Goal: Transaction & Acquisition: Obtain resource

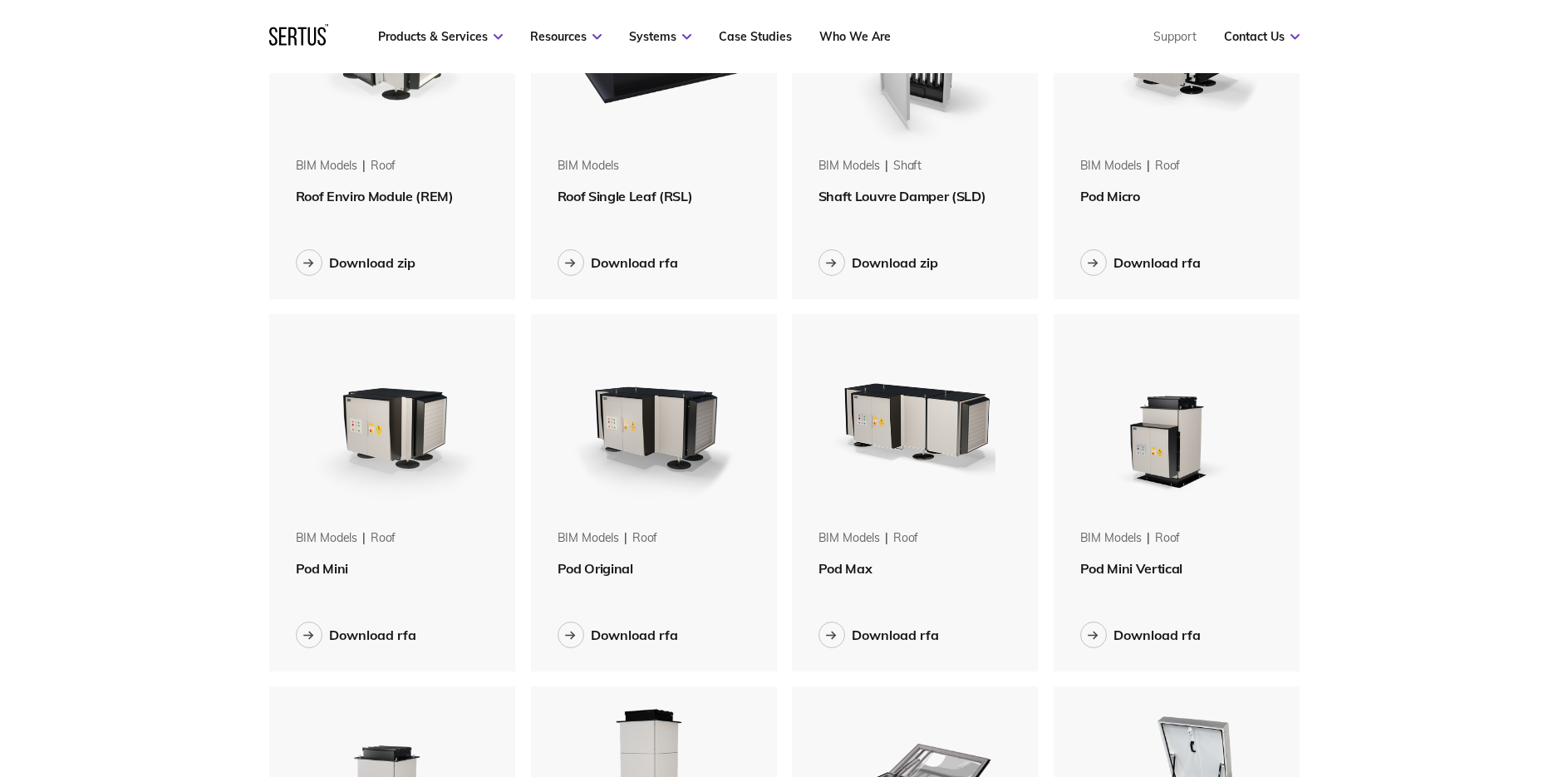
scroll to position [249, 0]
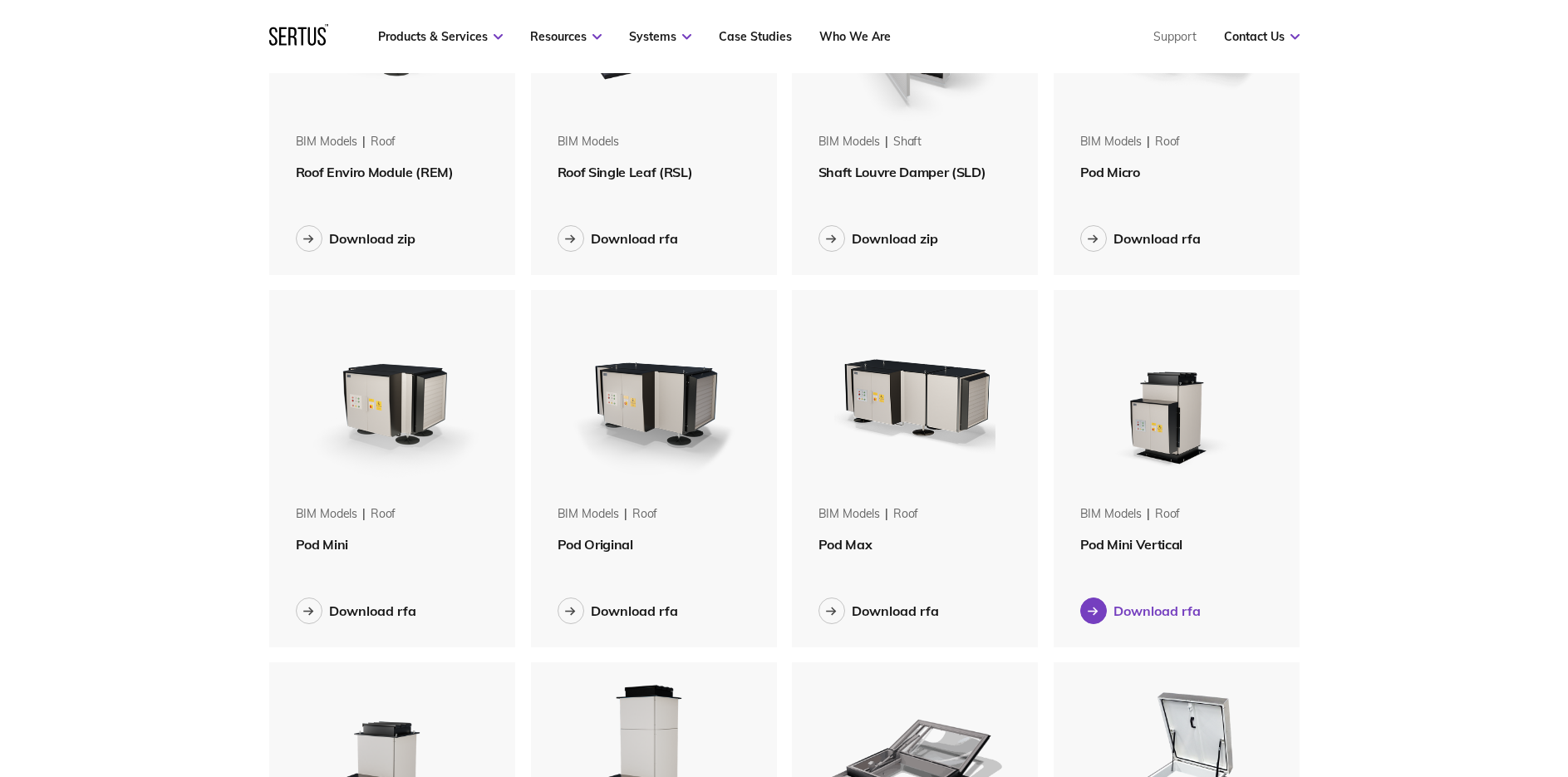
click at [1168, 610] on div "Download rfa" at bounding box center [1156, 611] width 87 height 17
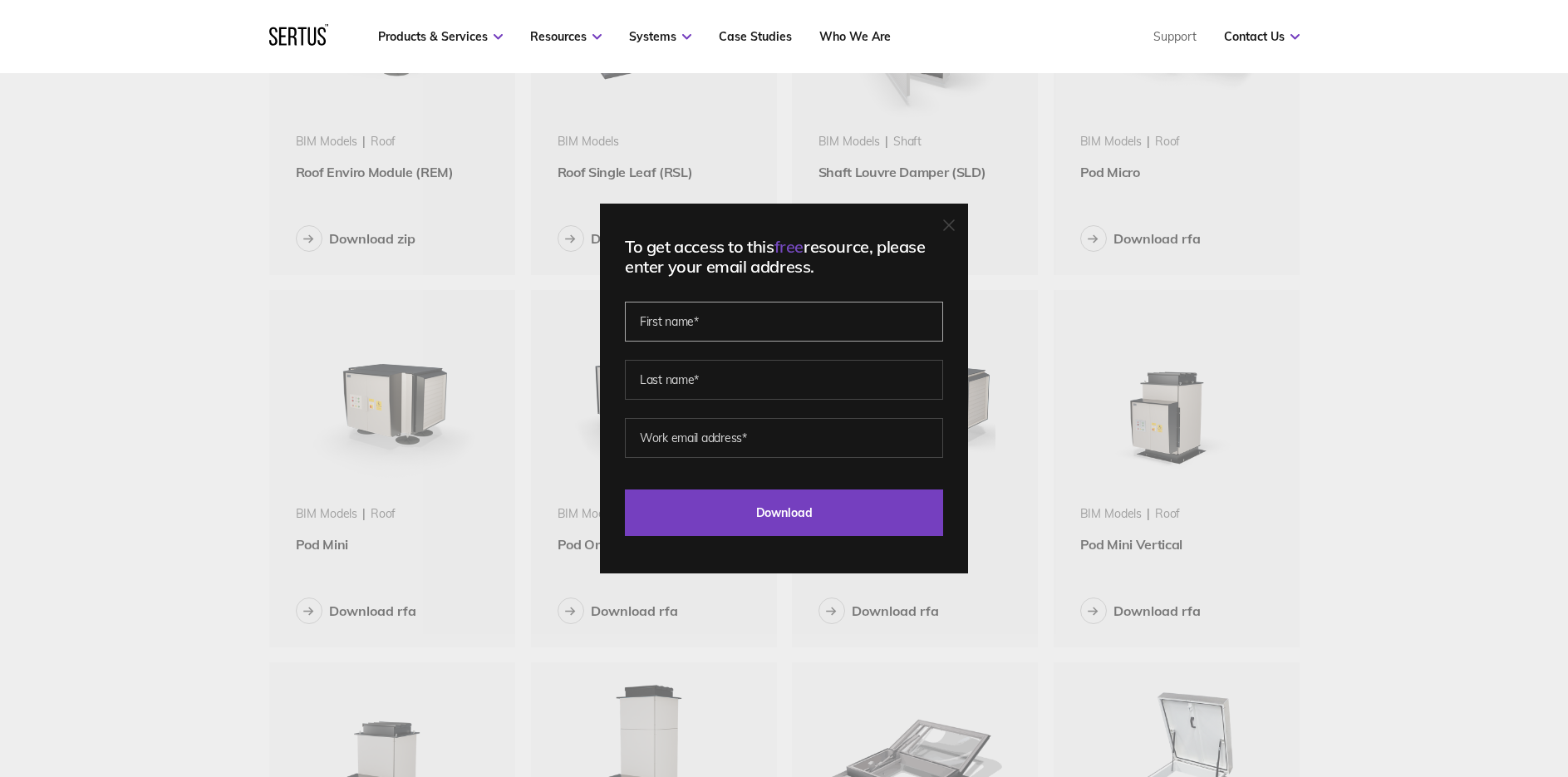
click at [738, 329] on input "text" at bounding box center [783, 321] width 318 height 40
type input "[PERSON_NAME]"
type input "[EMAIL_ADDRESS][DOMAIN_NAME]"
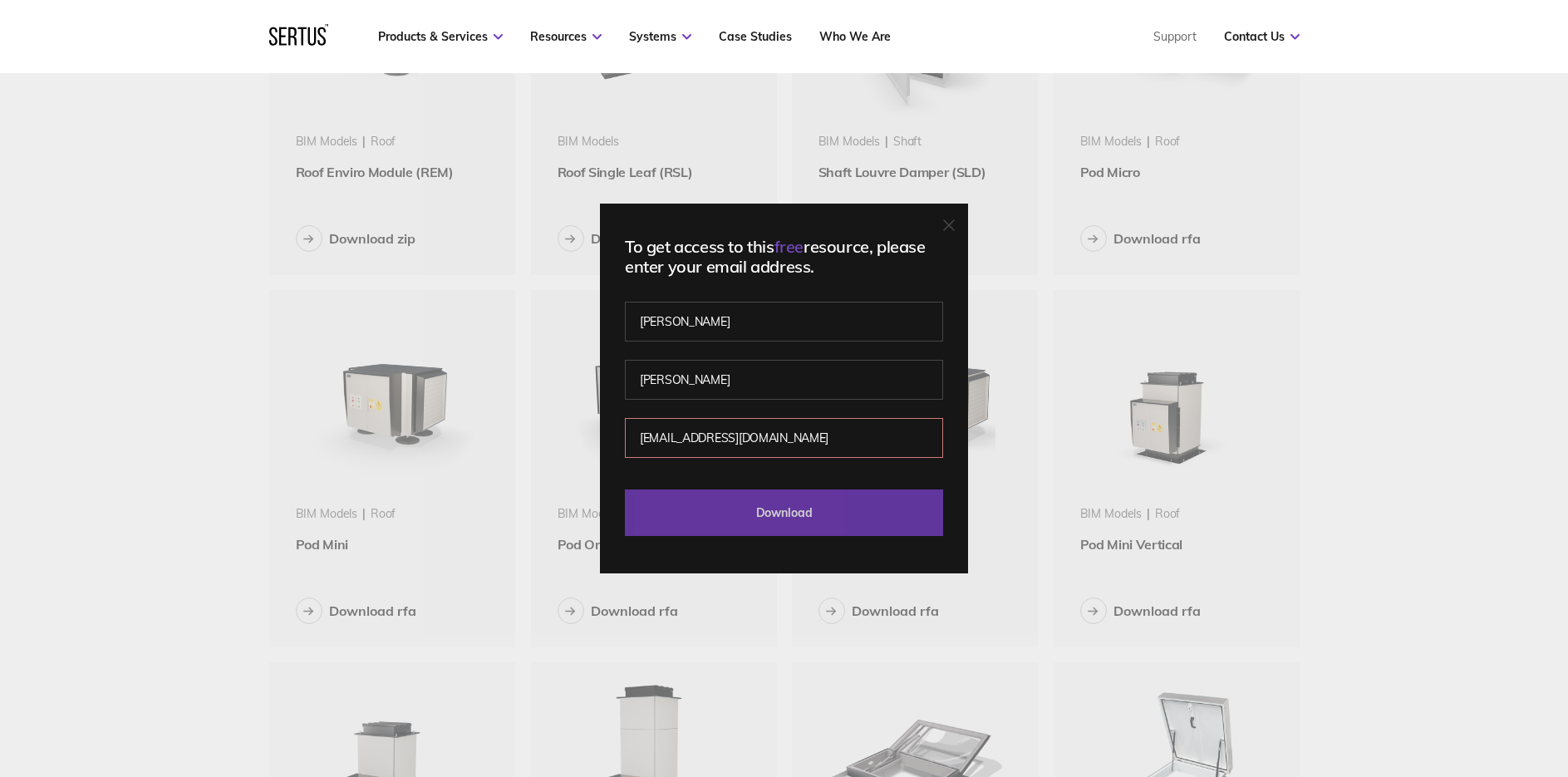
click at [804, 491] on input "Download" at bounding box center [783, 512] width 318 height 46
click at [806, 518] on input "Download" at bounding box center [783, 512] width 318 height 46
click at [761, 523] on input "Download" at bounding box center [783, 512] width 318 height 46
click at [1052, 353] on div "To get access to this free resource, please enter your email address. [PERSON_N…" at bounding box center [784, 388] width 1568 height 777
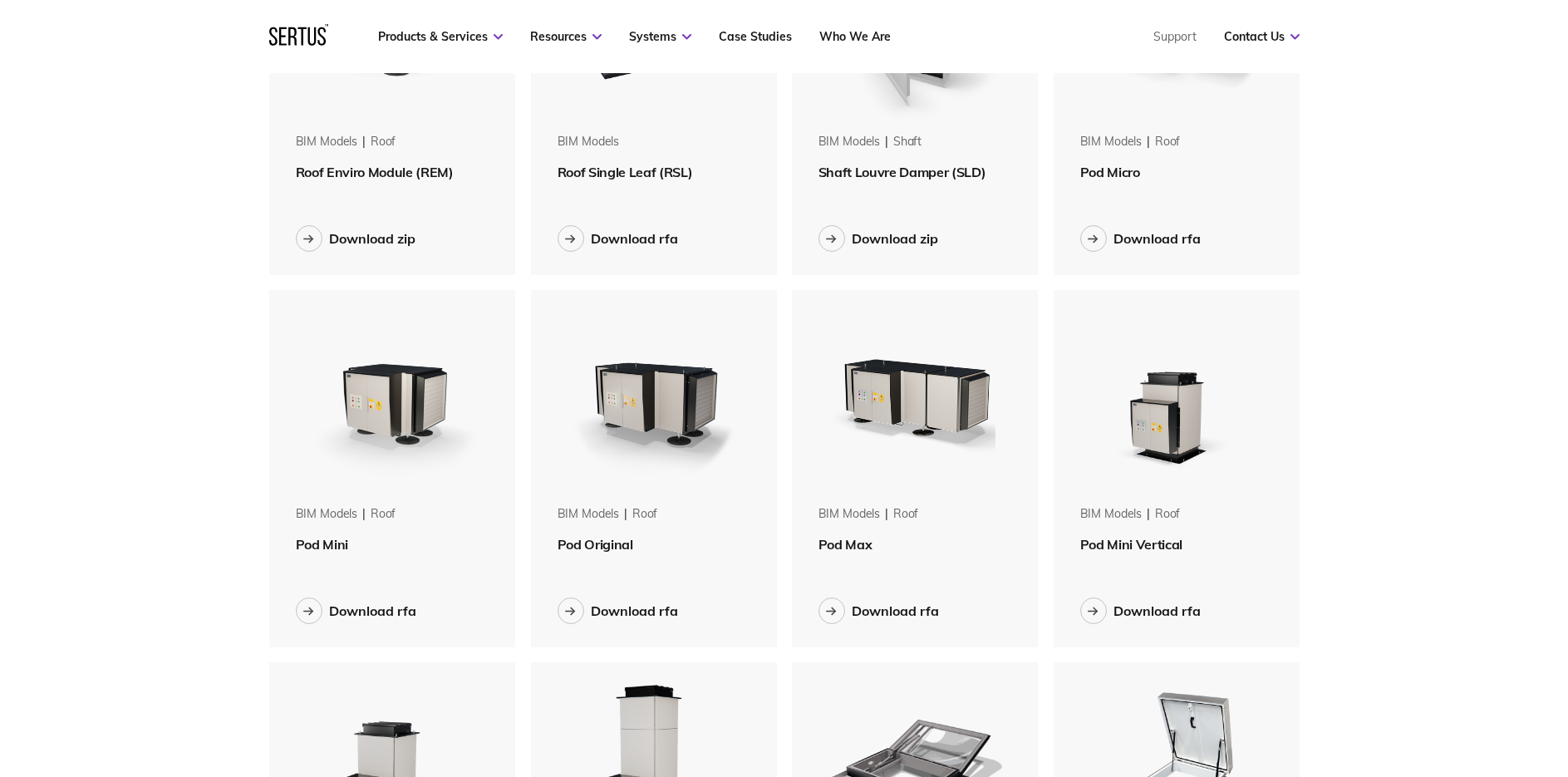
drag, startPoint x: 1113, startPoint y: 607, endPoint x: 1085, endPoint y: 561, distance: 53.9
click at [1085, 560] on div "BIM Models roof Pod Mini Vertical Download rfa" at bounding box center [1176, 468] width 246 height 357
click at [1107, 605] on button "Download rfa" at bounding box center [1140, 611] width 121 height 27
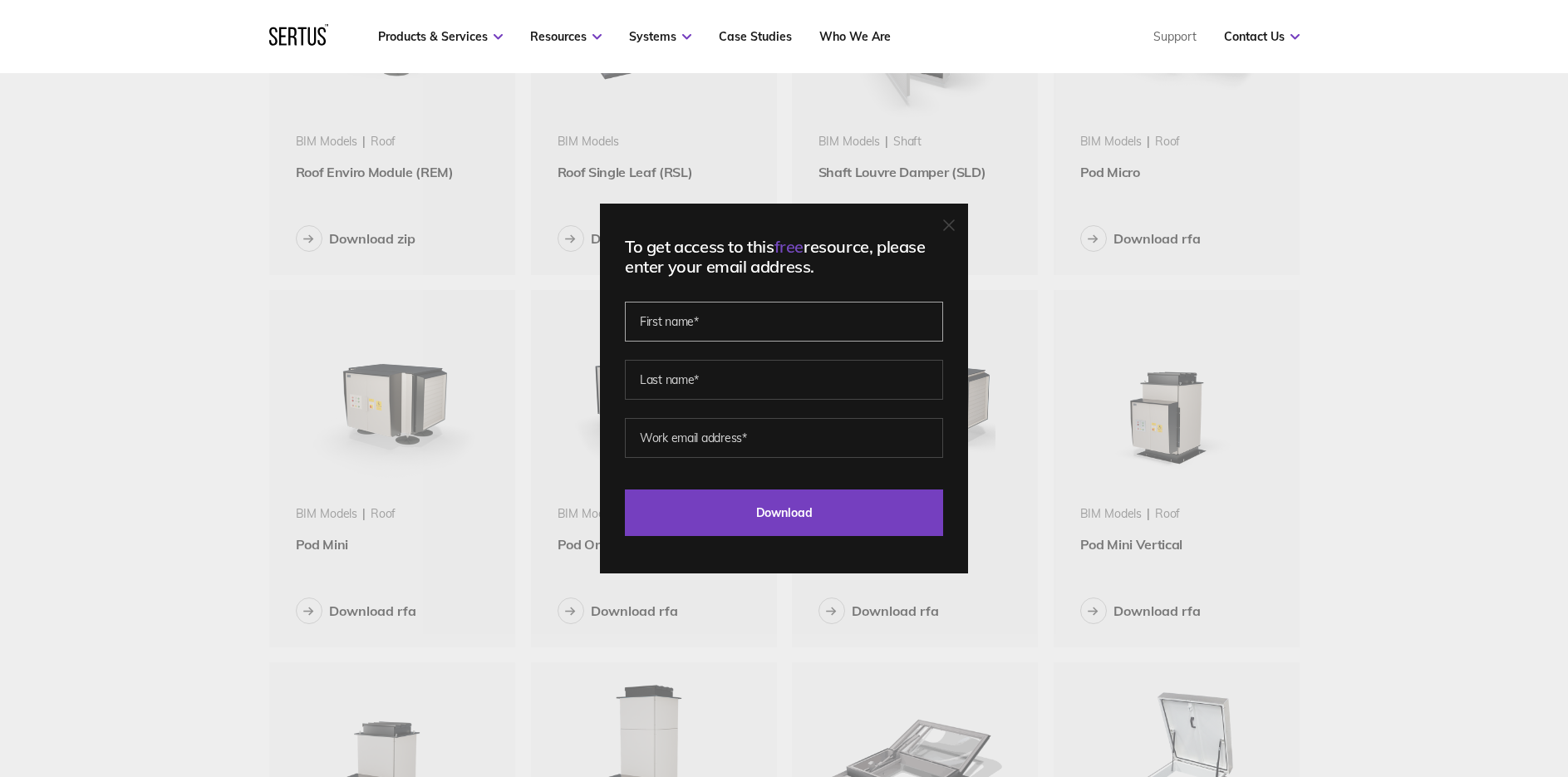
click at [746, 326] on input "text" at bounding box center [783, 321] width 318 height 40
type input "[PERSON_NAME]"
type input "[EMAIL_ADDRESS][DOMAIN_NAME]"
drag, startPoint x: 824, startPoint y: 438, endPoint x: 583, endPoint y: 436, distance: 241.0
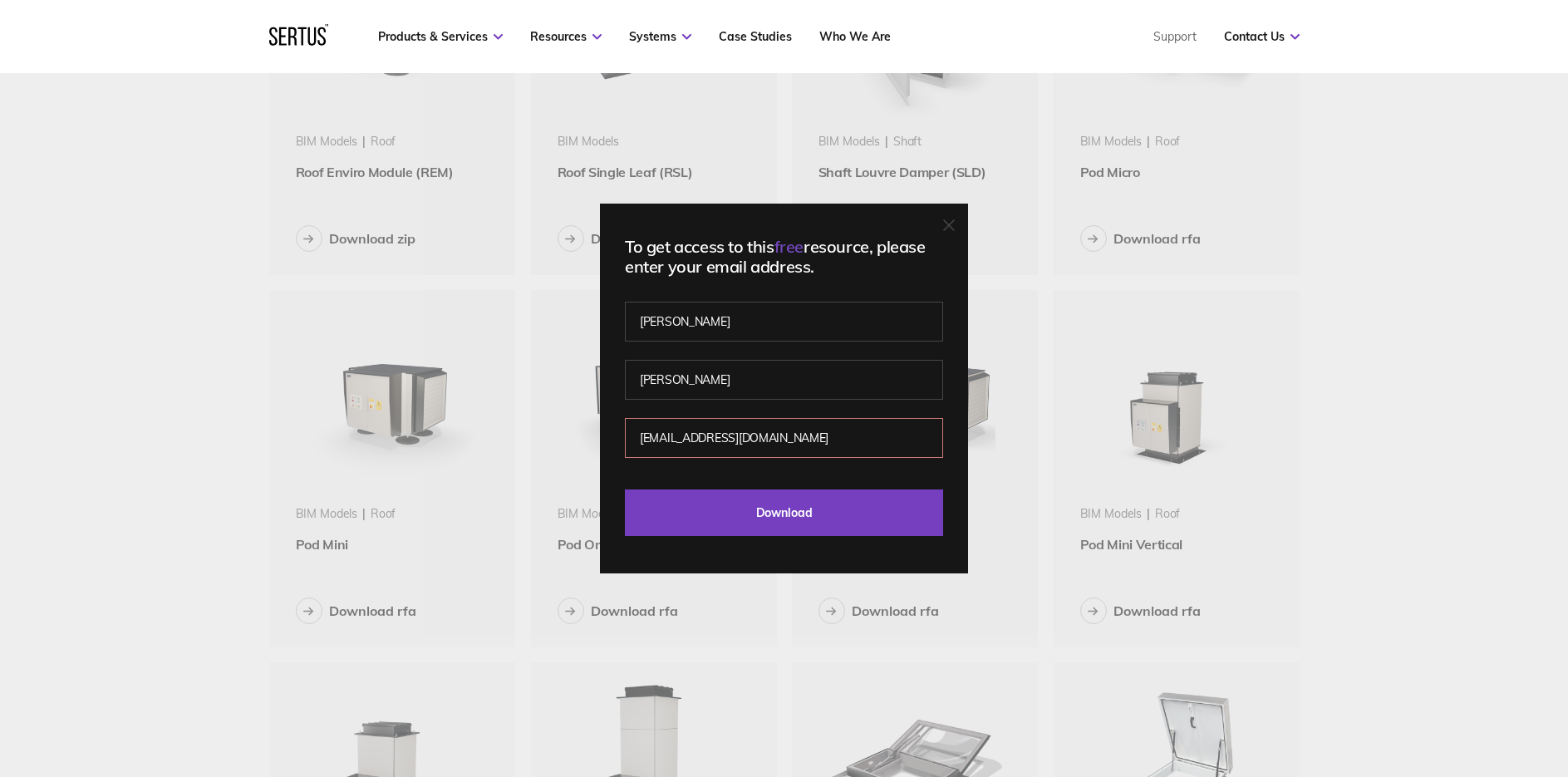
click at [583, 436] on div "To get access to this free resource, please enter your email address. [PERSON_N…" at bounding box center [784, 388] width 1568 height 777
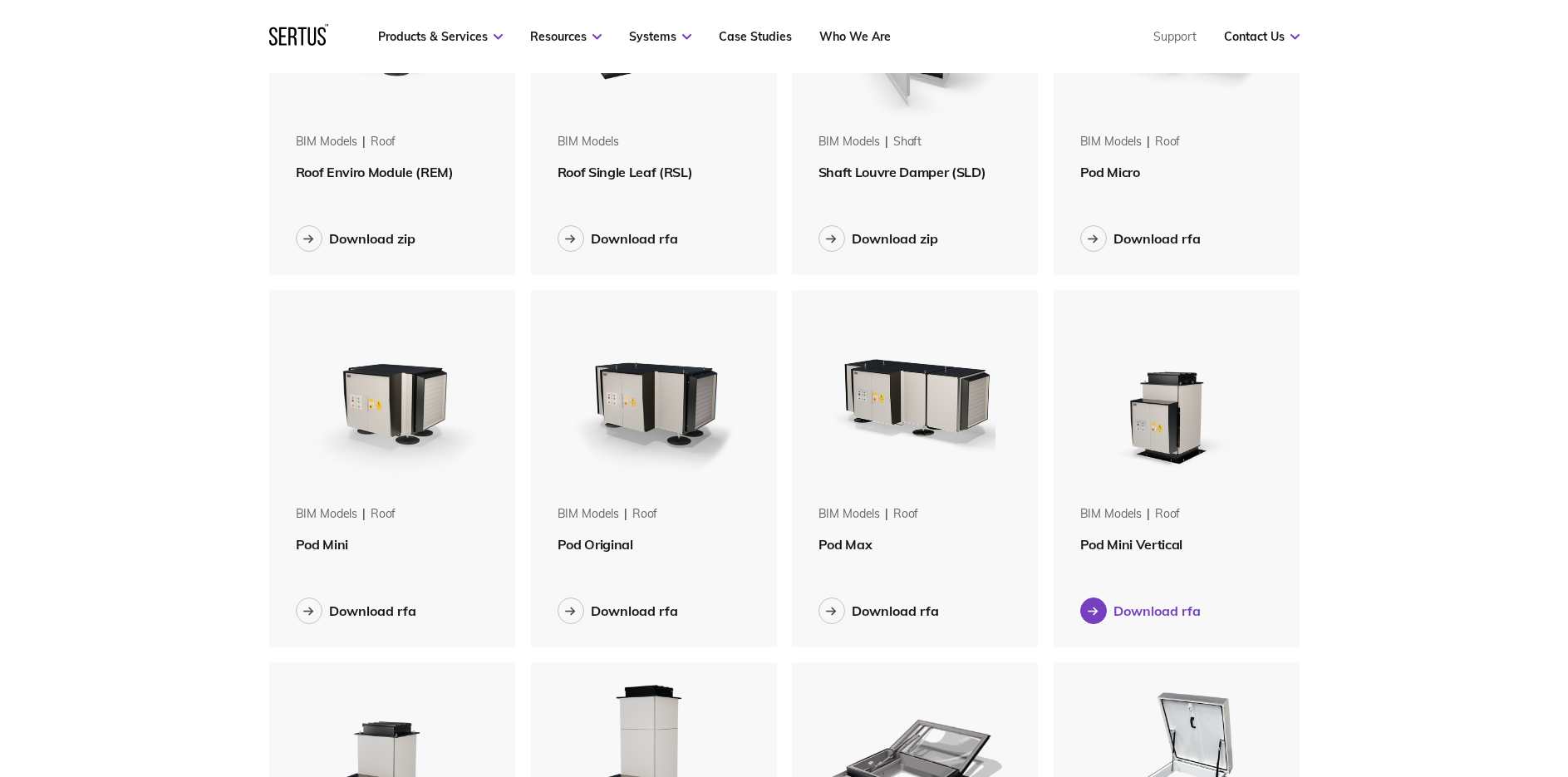
click at [1131, 617] on div "Download rfa" at bounding box center [1156, 611] width 87 height 17
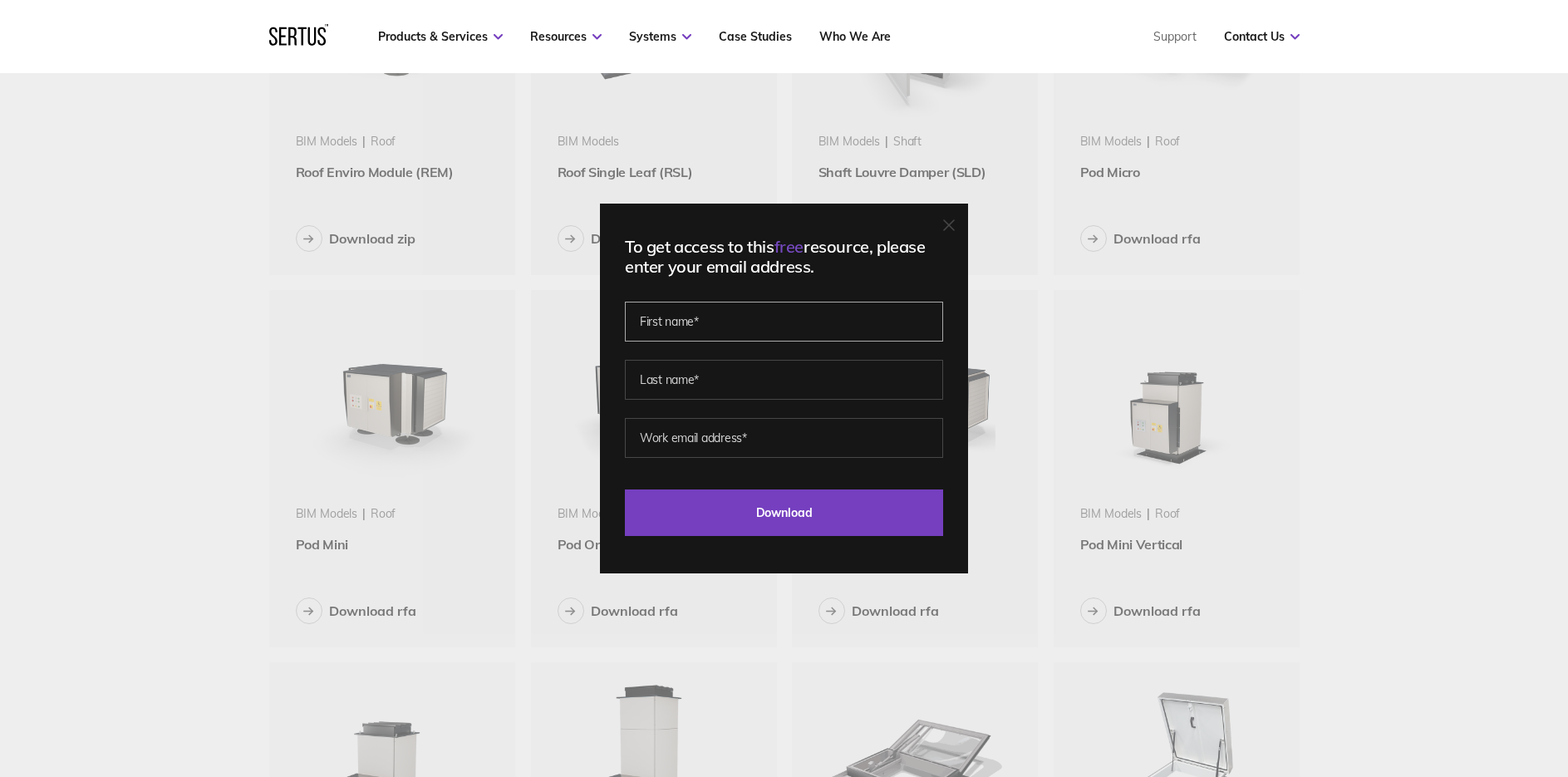
click at [730, 336] on input "text" at bounding box center [783, 321] width 318 height 40
type input "[PERSON_NAME]"
click at [830, 441] on input "[EMAIL_ADDRESS][DOMAIN_NAME]" at bounding box center [783, 437] width 318 height 40
drag, startPoint x: 815, startPoint y: 443, endPoint x: 648, endPoint y: 434, distance: 167.2
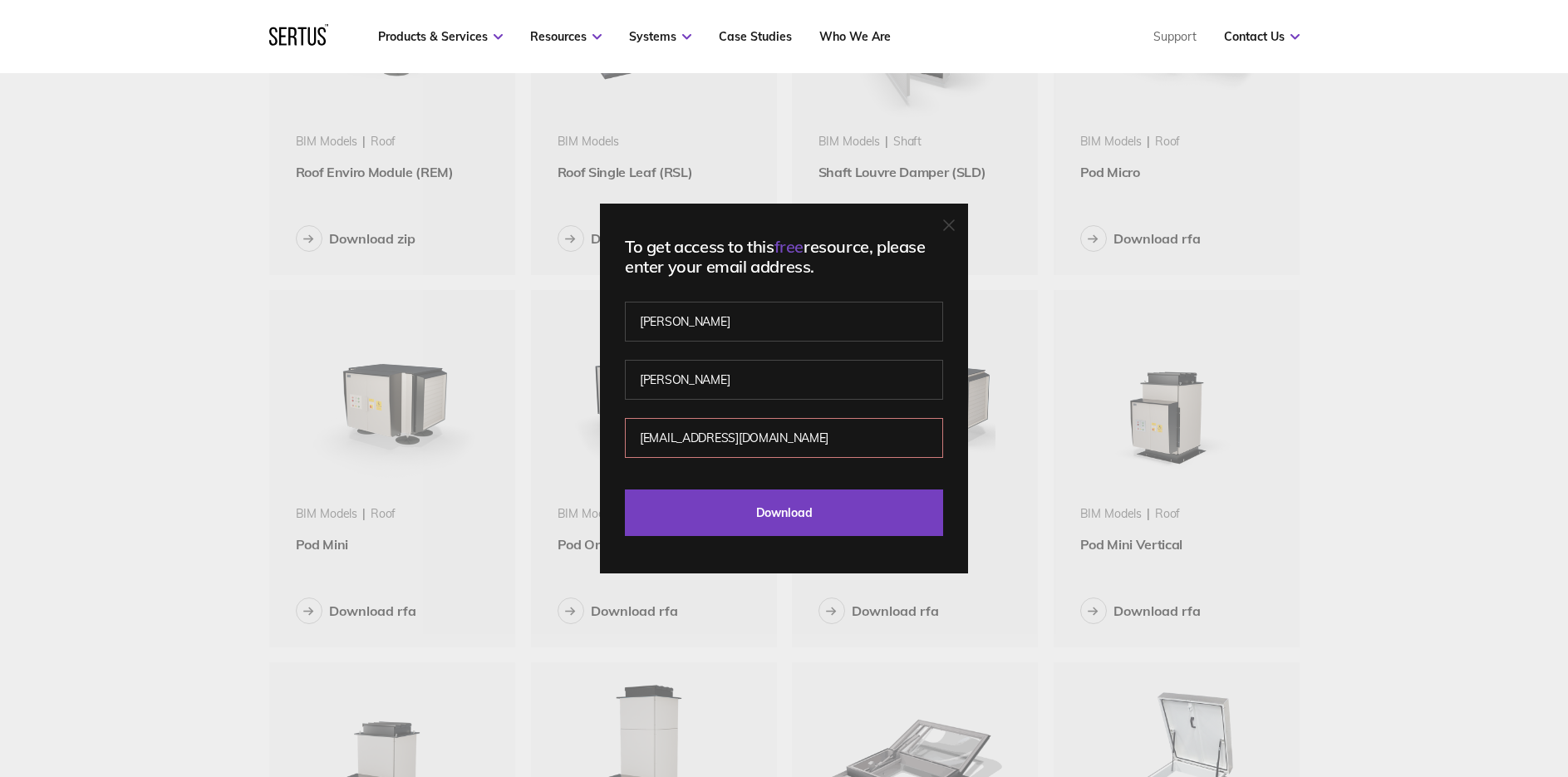
click at [648, 434] on input "[EMAIL_ADDRESS][DOMAIN_NAME]" at bounding box center [783, 437] width 318 height 40
type input "[PERSON_NAME][EMAIL_ADDRESS][DOMAIN_NAME]"
click at [624, 489] on input "Download" at bounding box center [783, 512] width 318 height 46
